Goal: Transaction & Acquisition: Obtain resource

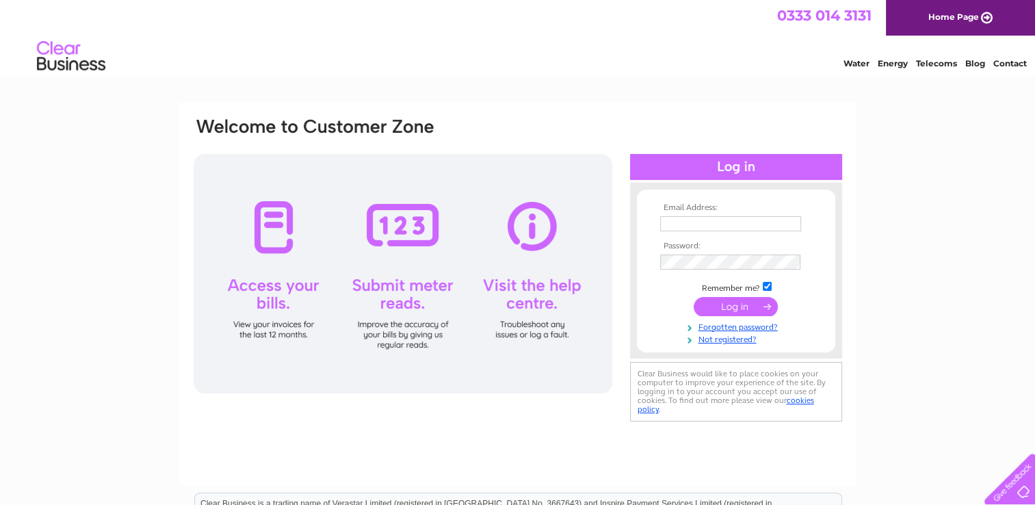
type input "lorraine@fyneaudio.com"
click at [713, 305] on input "submit" at bounding box center [735, 306] width 84 height 19
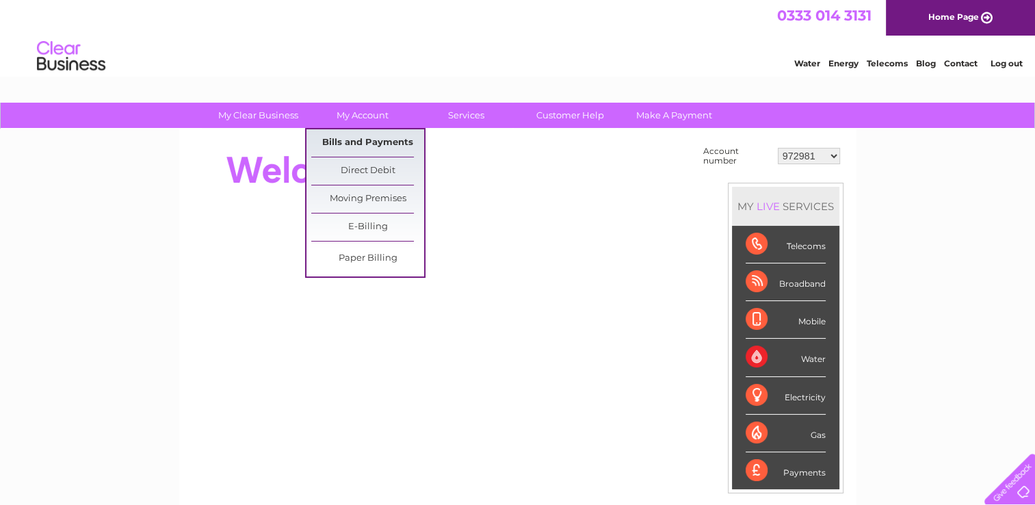
click at [347, 141] on link "Bills and Payments" at bounding box center [367, 142] width 113 height 27
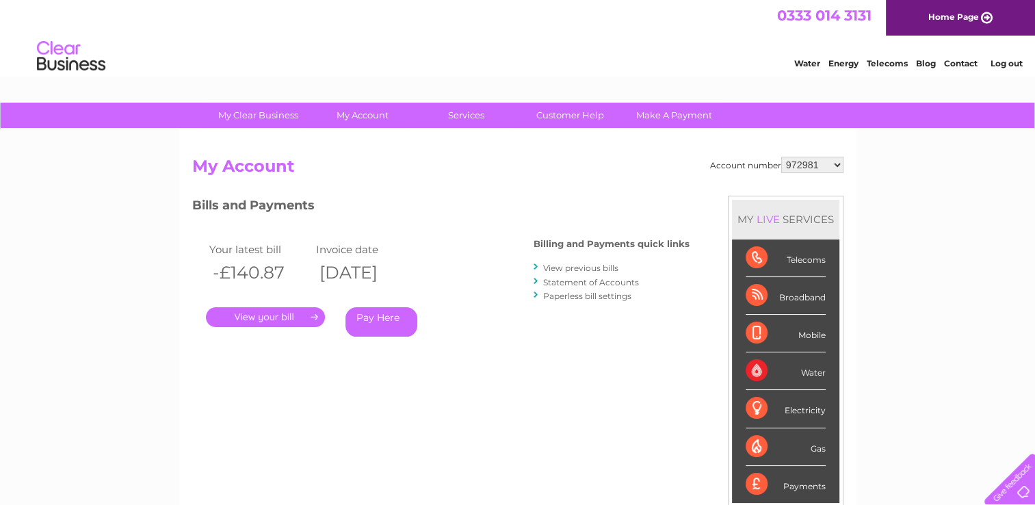
click at [833, 167] on select "972981 30305063" at bounding box center [812, 165] width 62 height 16
select select "30305063"
click at [781, 157] on select "972981 30305063" at bounding box center [812, 165] width 62 height 16
click at [265, 319] on link "." at bounding box center [265, 317] width 119 height 20
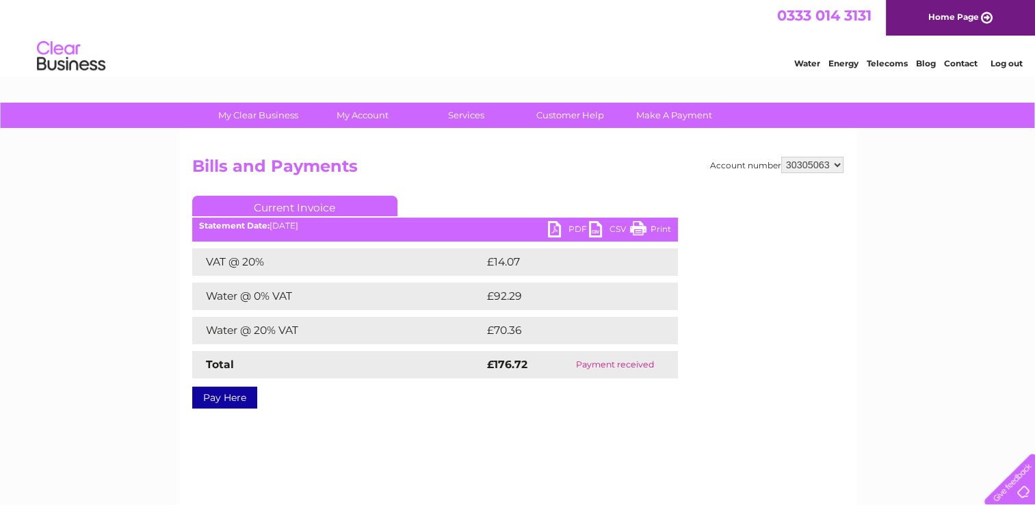
click at [568, 228] on link "PDF" at bounding box center [568, 231] width 41 height 20
